Goal: Task Accomplishment & Management: Complete application form

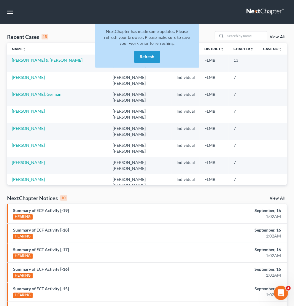
click at [149, 60] on button "Refresh" at bounding box center [147, 57] width 26 height 12
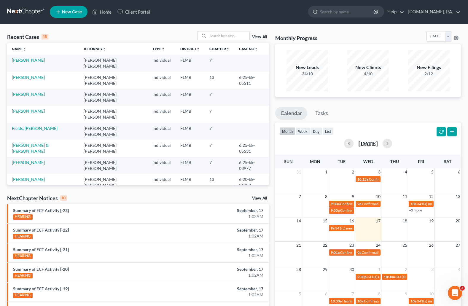
click at [263, 35] on link "View All" at bounding box center [259, 37] width 15 height 4
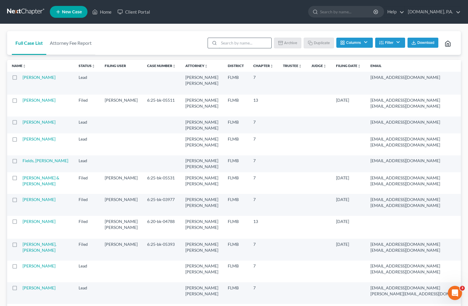
click at [236, 42] on input "search" at bounding box center [245, 43] width 52 height 10
type input "sample"
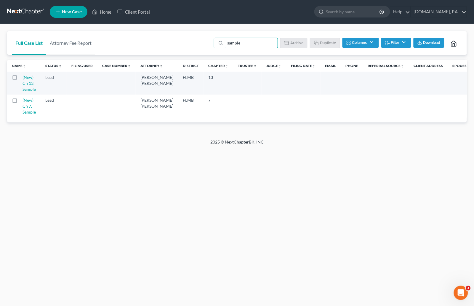
click at [20, 79] on label at bounding box center [20, 79] width 0 height 0
click at [23, 77] on input "checkbox" at bounding box center [25, 76] width 4 height 4
click at [324, 44] on button "Duplicate" at bounding box center [326, 43] width 30 height 10
checkbox input "false"
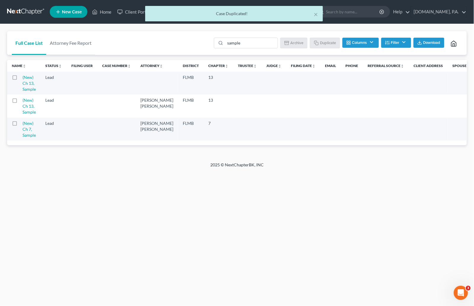
click at [31, 86] on td "(New) Ch 13, Sample" at bounding box center [32, 83] width 18 height 23
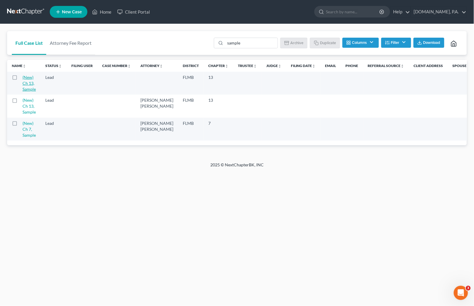
click at [29, 85] on link "(New) Ch 13, Sample" at bounding box center [29, 83] width 13 height 17
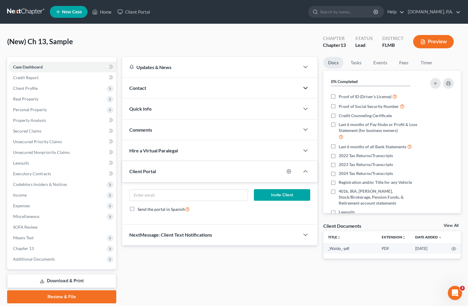
click at [303, 87] on icon "button" at bounding box center [305, 87] width 7 height 7
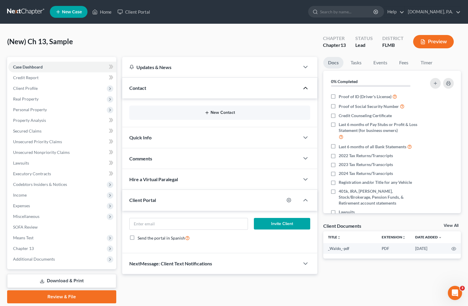
click at [231, 113] on button "New Contact" at bounding box center [219, 112] width 171 height 5
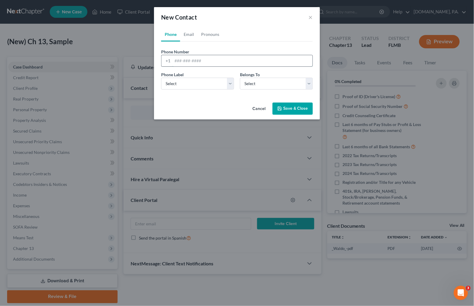
click at [180, 59] on input "tel" at bounding box center [242, 60] width 140 height 11
paste input "9546387028"
click at [182, 60] on input "9546387028" at bounding box center [242, 60] width 140 height 11
click at [191, 61] on input "954-6387028" at bounding box center [242, 60] width 140 height 11
type input "954-638-7028"
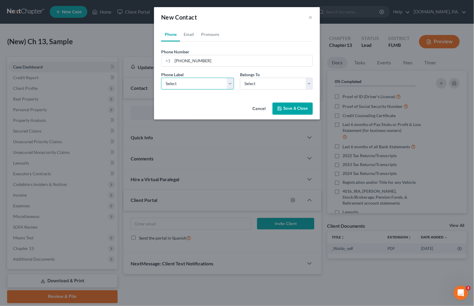
click at [228, 82] on select "Select Mobile Home Work Other" at bounding box center [197, 84] width 73 height 12
select select "0"
click at [161, 78] on select "Select Mobile Home Work Other" at bounding box center [197, 84] width 73 height 12
click at [310, 84] on select "Select Client Other" at bounding box center [276, 84] width 73 height 12
select select "0"
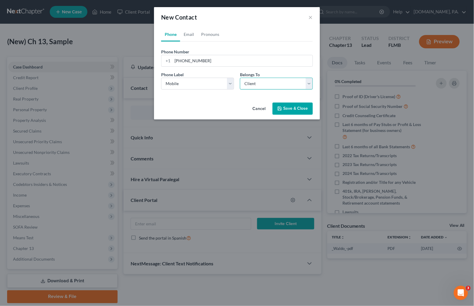
click at [240, 78] on select "Select Client Other" at bounding box center [276, 84] width 73 height 12
select select "0"
click at [193, 33] on link "Email" at bounding box center [188, 34] width 17 height 14
click at [178, 60] on input "email" at bounding box center [242, 60] width 140 height 11
paste input "dohnknowles@gmail.com"
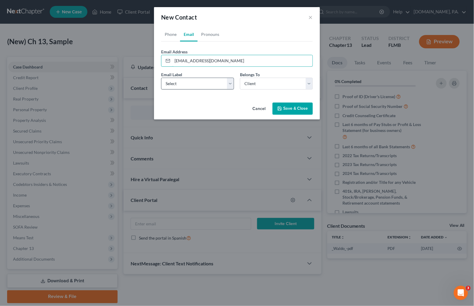
type input "dohnknowles@gmail.com"
click at [231, 84] on select "Select Home Work Other" at bounding box center [197, 84] width 73 height 12
select select "0"
click at [161, 78] on select "Select Home Work Other" at bounding box center [197, 84] width 73 height 12
click at [210, 34] on link "Pronouns" at bounding box center [210, 34] width 25 height 14
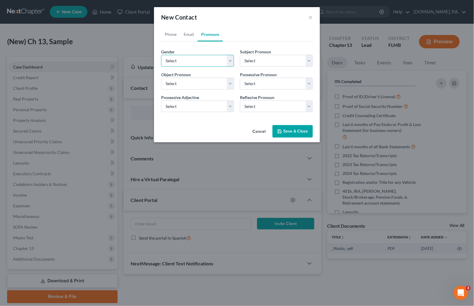
click at [231, 63] on select "Select Male Female Non Binary More Than One Person" at bounding box center [197, 61] width 73 height 12
select select "0"
click at [161, 55] on select "Select Male Female Non Binary More Than One Person" at bounding box center [197, 61] width 73 height 12
select select "0"
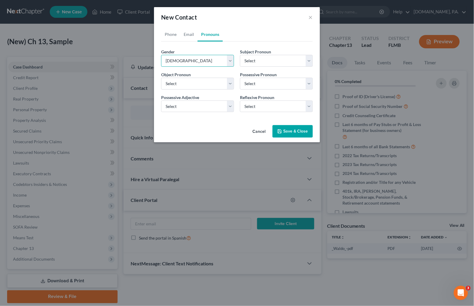
select select "0"
click at [298, 130] on button "Save & Close" at bounding box center [293, 131] width 40 height 12
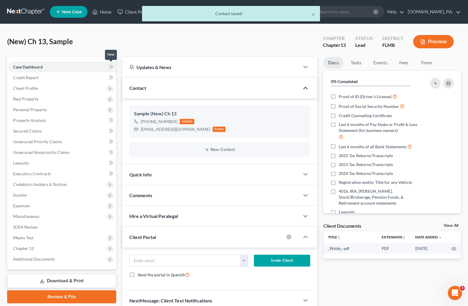
click at [113, 65] on span at bounding box center [111, 67] width 10 height 9
click at [35, 86] on span "Client Profile" at bounding box center [25, 88] width 25 height 5
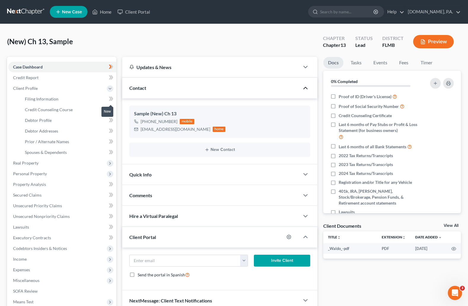
click at [109, 97] on icon at bounding box center [110, 99] width 3 height 4
click at [60, 98] on link "Filing Information" at bounding box center [68, 99] width 96 height 11
select select "1"
select select "0"
select select "3"
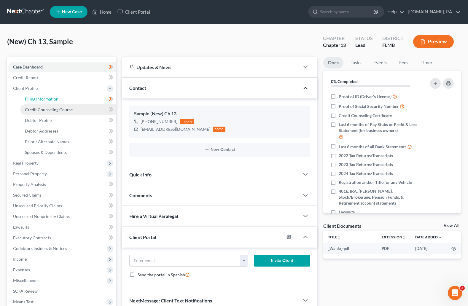
select select "15"
select select "0"
select select "9"
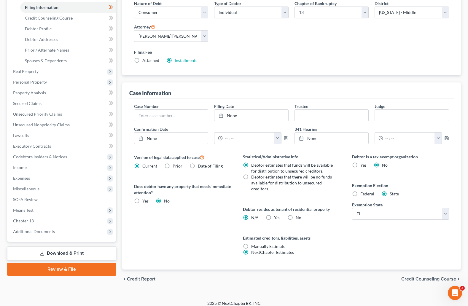
scroll to position [97, 0]
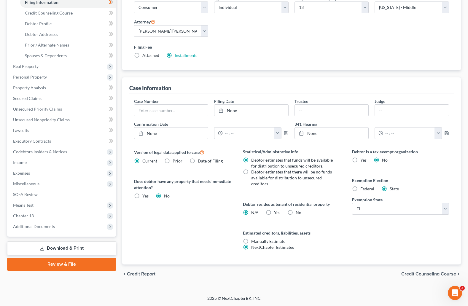
click at [295, 211] on label "No" at bounding box center [298, 213] width 6 height 6
click at [298, 211] on input "No" at bounding box center [300, 212] width 4 height 4
radio input "true"
radio input "false"
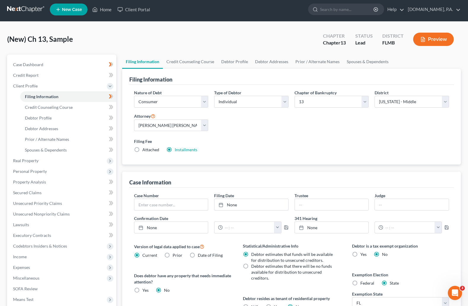
scroll to position [0, 0]
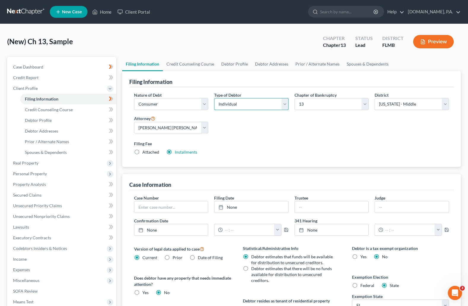
click at [286, 101] on select "Select Individual Joint" at bounding box center [251, 104] width 74 height 12
click at [286, 102] on select "Select Individual Joint" at bounding box center [251, 104] width 74 height 12
click at [42, 119] on span "Debtor Profile" at bounding box center [38, 120] width 27 height 5
select select "0"
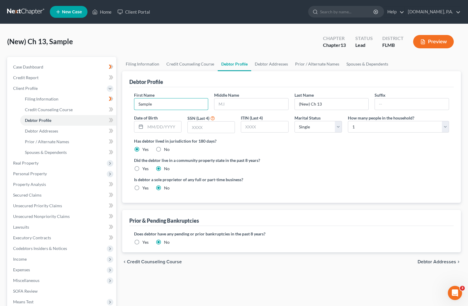
drag, startPoint x: 166, startPoint y: 101, endPoint x: 113, endPoint y: 103, distance: 53.7
click at [113, 103] on div "Petition Navigation Case Dashboard Payments Invoices Payments Payments Credit R…" at bounding box center [233, 212] width 459 height 310
type input "Dohn"
type input "Knowles"
click at [335, 125] on select "Select Single Married Separated Divorced Widowed" at bounding box center [317, 127] width 47 height 12
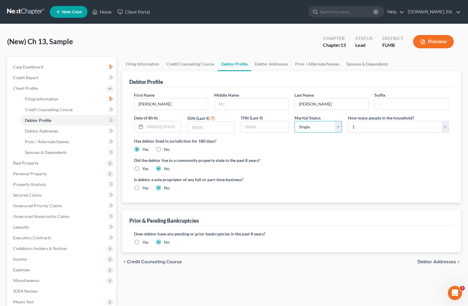
select select "1"
click at [294, 121] on select "Select Single Married Separated Divorced Widowed" at bounding box center [317, 127] width 47 height 12
click at [447, 126] on select "Select 1 2 3 4 5 6 7 8 9 10 11 12 13 14 15 16 17 18 19 20" at bounding box center [398, 127] width 101 height 12
click at [446, 126] on select "Select 1 2 3 4 5 6 7 8 9 10 11 12 13 14 15 16 17 18 19 20" at bounding box center [398, 127] width 101 height 12
select select "5"
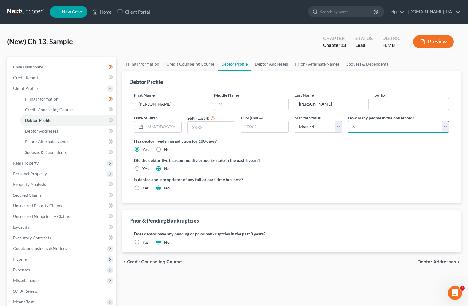
click at [348, 121] on select "Select 1 2 3 4 5 6 7 8 9 10 11 12 13 14 15 16 17 18 19 20" at bounding box center [398, 127] width 101 height 12
click at [109, 117] on icon at bounding box center [111, 119] width 4 height 7
click at [49, 129] on span "Debtor Addresses" at bounding box center [41, 130] width 33 height 5
select select "0"
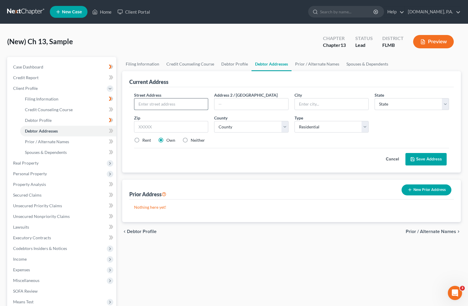
click at [153, 104] on input "text" at bounding box center [171, 103] width 74 height 11
paste input "1530 White Hawk Way"
type input "1530 White Hawk Way"
click at [150, 126] on input "text" at bounding box center [171, 127] width 74 height 12
type input "34736"
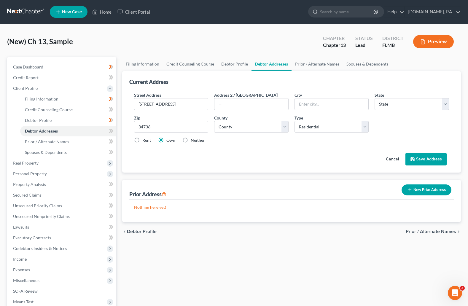
type input "Groveland"
select select "9"
click at [220, 140] on div "Rent Own Neither" at bounding box center [291, 140] width 321 height 6
click at [287, 124] on select "County" at bounding box center [251, 127] width 74 height 12
select select "33"
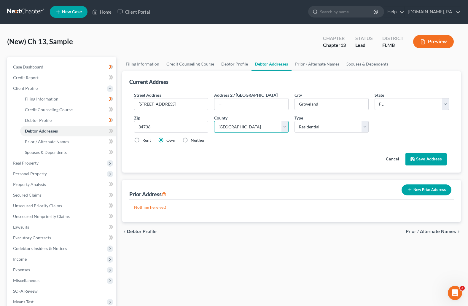
click at [214, 121] on select "County Alachua County Baker County Bay County Bradford County Brevard County Br…" at bounding box center [251, 127] width 74 height 12
click at [422, 156] on button "Save Address" at bounding box center [425, 159] width 41 height 12
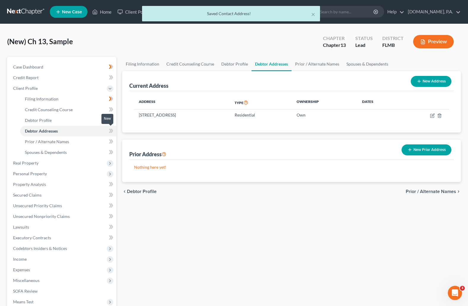
click at [111, 129] on icon at bounding box center [111, 131] width 3 height 4
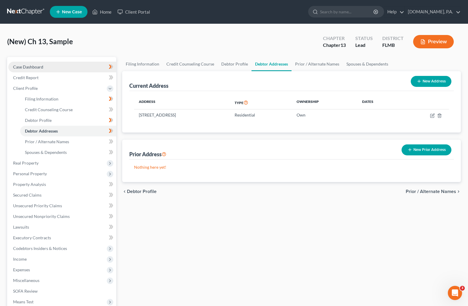
click at [33, 68] on span "Case Dashboard" at bounding box center [28, 66] width 30 height 5
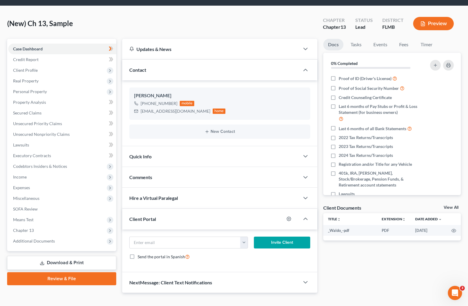
scroll to position [28, 0]
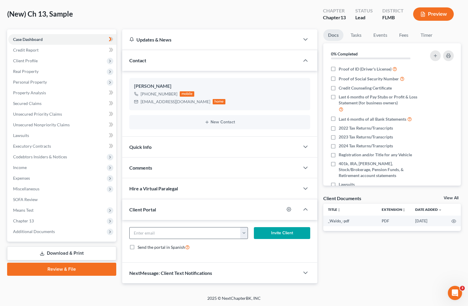
click at [243, 229] on button "button" at bounding box center [243, 232] width 7 height 11
click at [258, 247] on link "dohnknowles@gmail.com" at bounding box center [280, 246] width 81 height 10
type input "dohnknowles@gmail.com"
click at [280, 233] on button "Invite Client" at bounding box center [282, 233] width 56 height 12
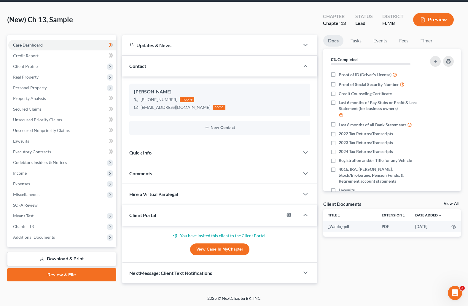
scroll to position [22, 0]
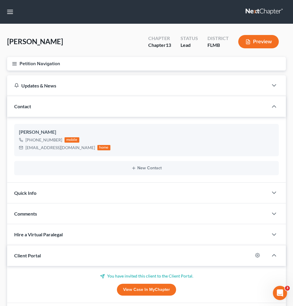
click at [15, 11] on nav "Home New Case Client Portal Fresh-Start.Law, P.A. xtina@fresh-start.law My Acco…" at bounding box center [146, 12] width 293 height 24
click at [246, 12] on link at bounding box center [265, 12] width 38 height 11
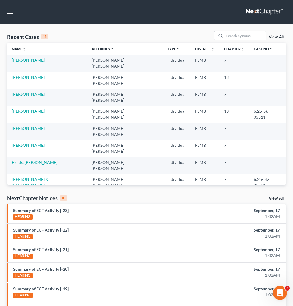
click at [0, 0] on link "Client Portal" at bounding box center [0, 0] width 0 height 0
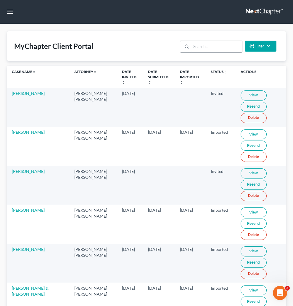
click at [205, 52] on input "search" at bounding box center [216, 46] width 51 height 11
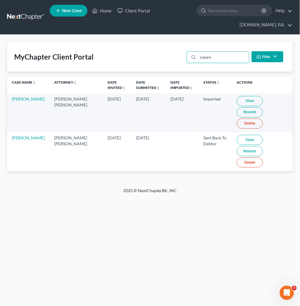
type input "courn"
click at [239, 101] on link "View" at bounding box center [250, 101] width 26 height 10
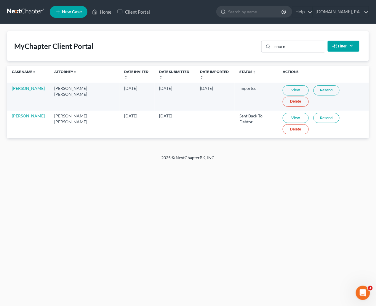
click at [33, 8] on link at bounding box center [26, 12] width 38 height 11
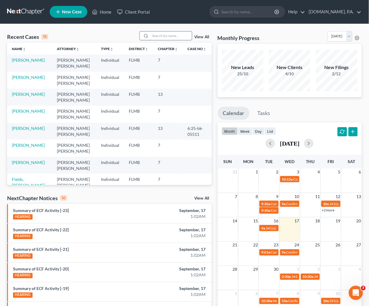
click at [175, 35] on input "search" at bounding box center [171, 35] width 41 height 9
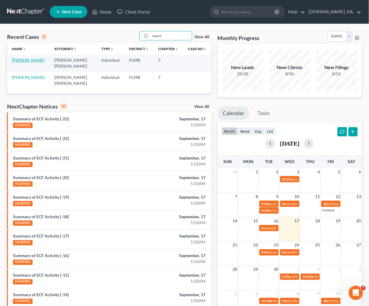
type input "courn"
click at [23, 61] on link "[PERSON_NAME]" at bounding box center [28, 59] width 33 height 5
select select "4"
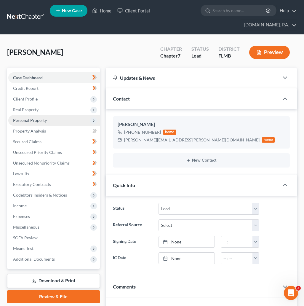
click at [38, 122] on span "Personal Property" at bounding box center [30, 120] width 34 height 5
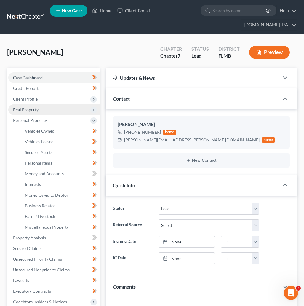
click at [33, 108] on span "Real Property" at bounding box center [25, 109] width 25 height 5
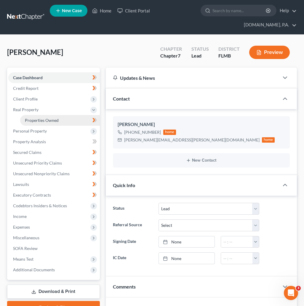
click at [55, 121] on span "Properties Owned" at bounding box center [42, 120] width 34 height 5
